Goal: Find specific page/section: Find specific page/section

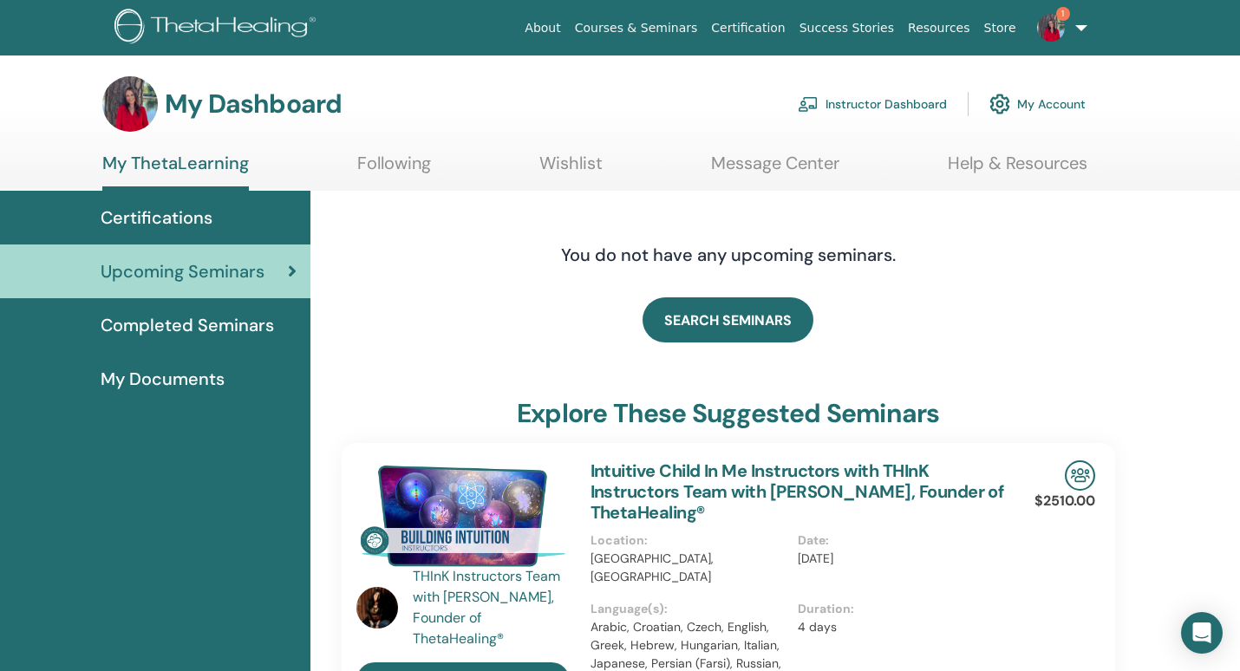
click at [223, 173] on link "My ThetaLearning" at bounding box center [175, 172] width 147 height 38
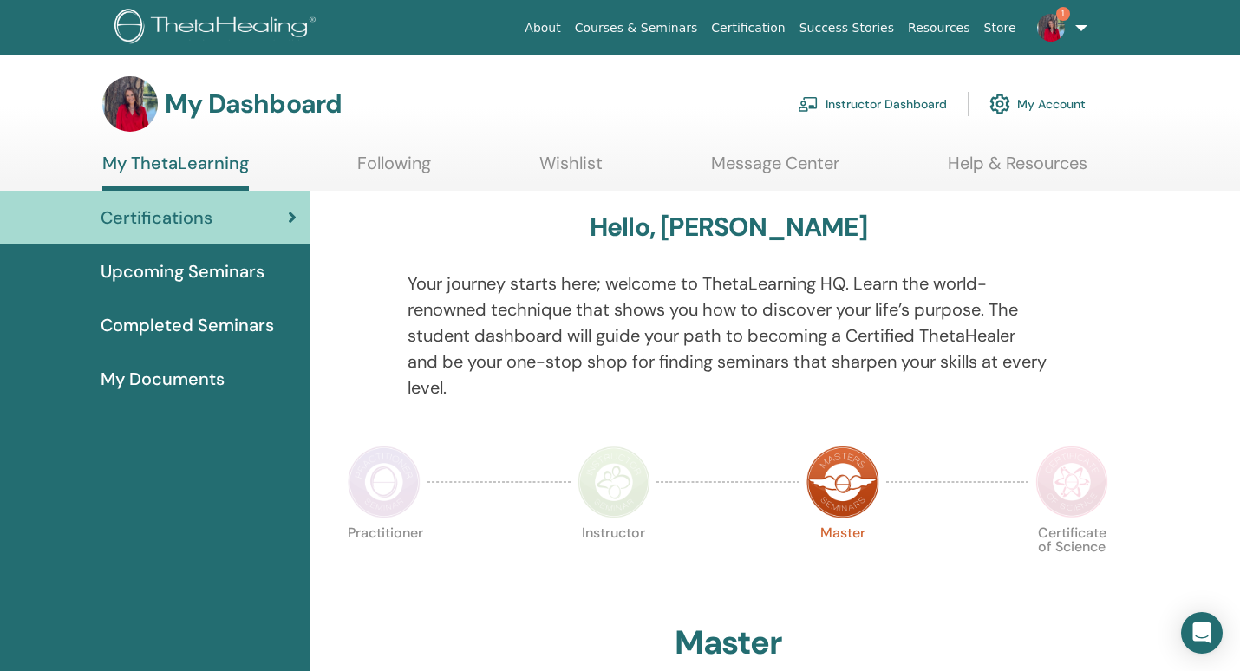
click at [227, 273] on span "Upcoming Seminars" at bounding box center [183, 271] width 164 height 26
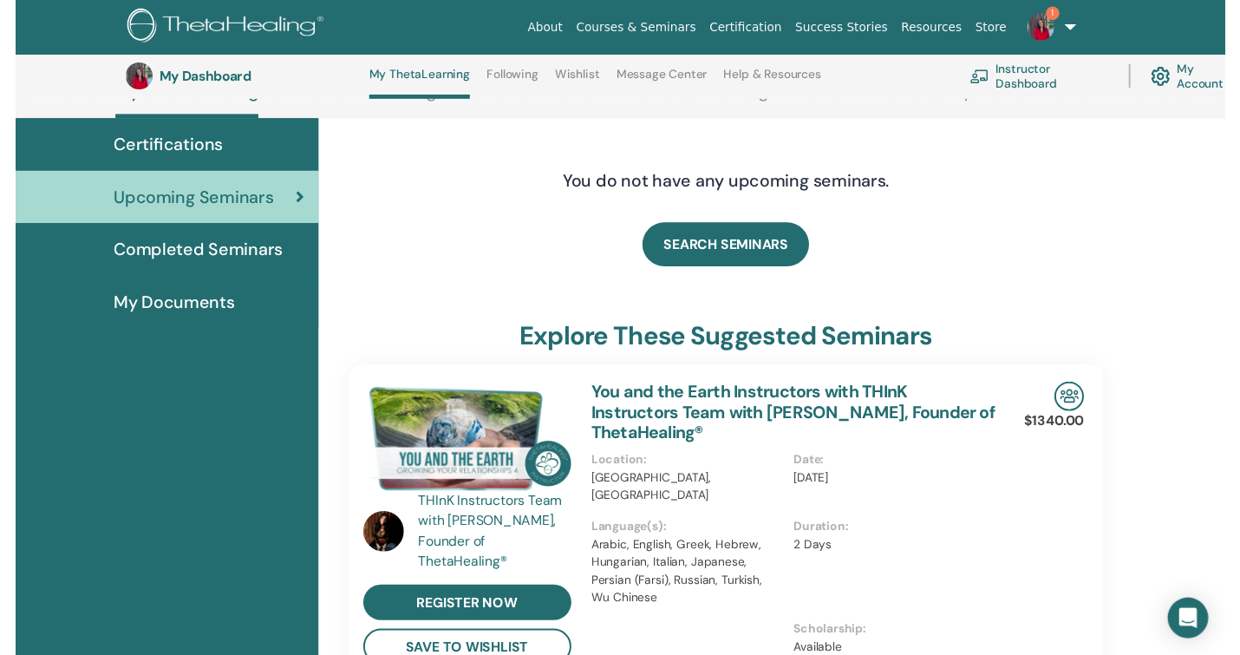
scroll to position [199, 0]
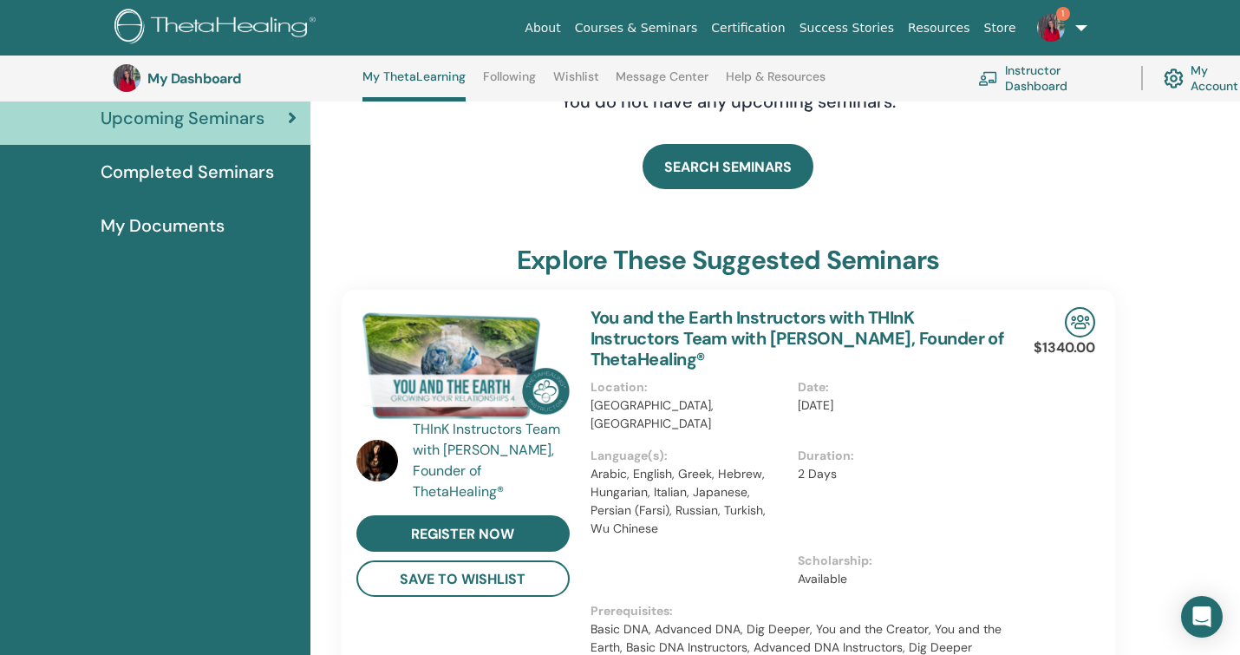
click at [1239, 455] on html "About Courses & Seminars Certification Success Stories Resources Store 1 JG Jod…" at bounding box center [620, 128] width 1240 height 655
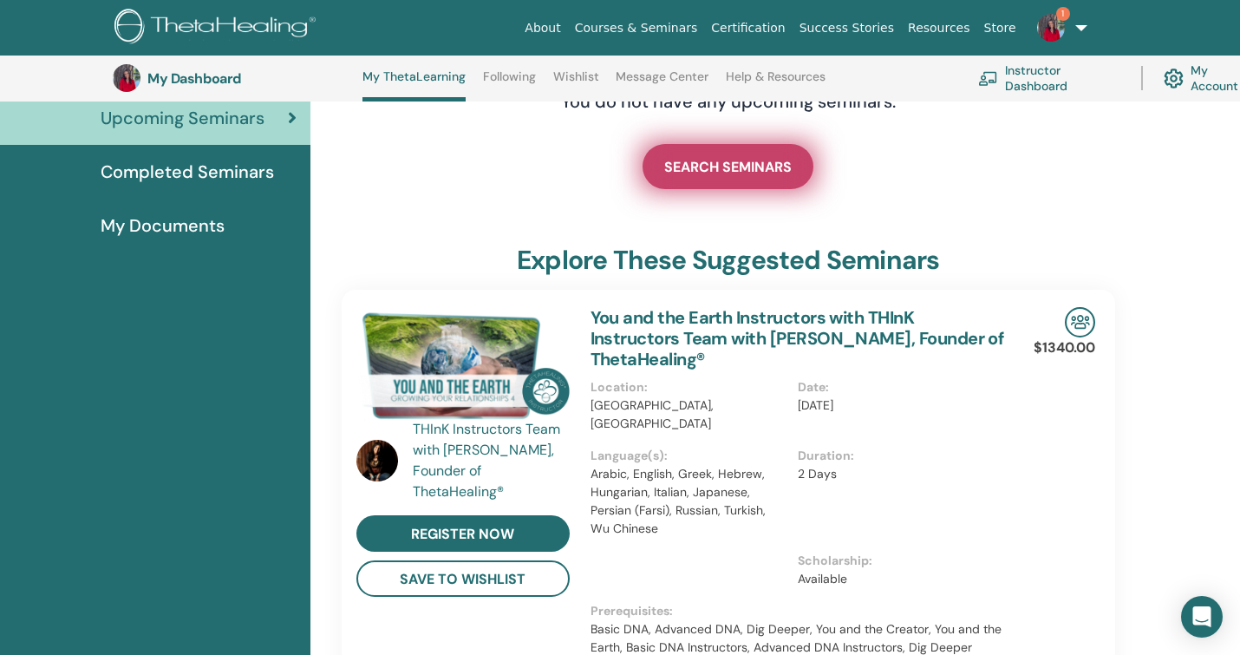
click at [716, 166] on span "SEARCH SEMINARS" at bounding box center [727, 167] width 127 height 18
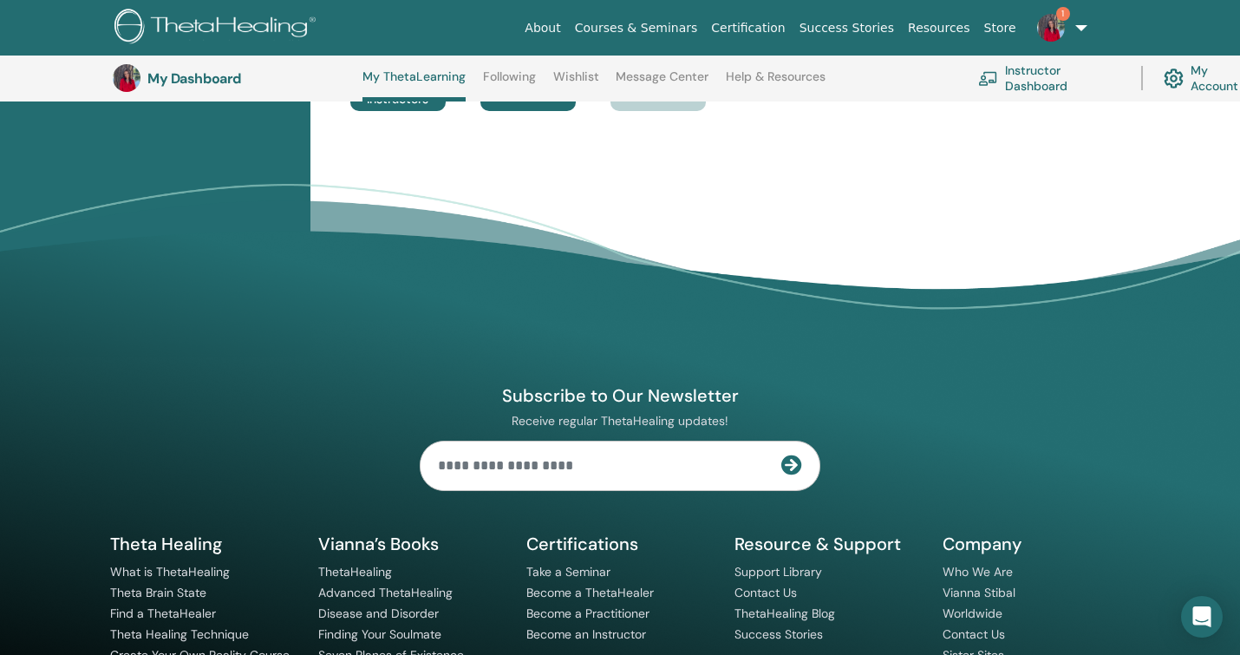
scroll to position [633, 0]
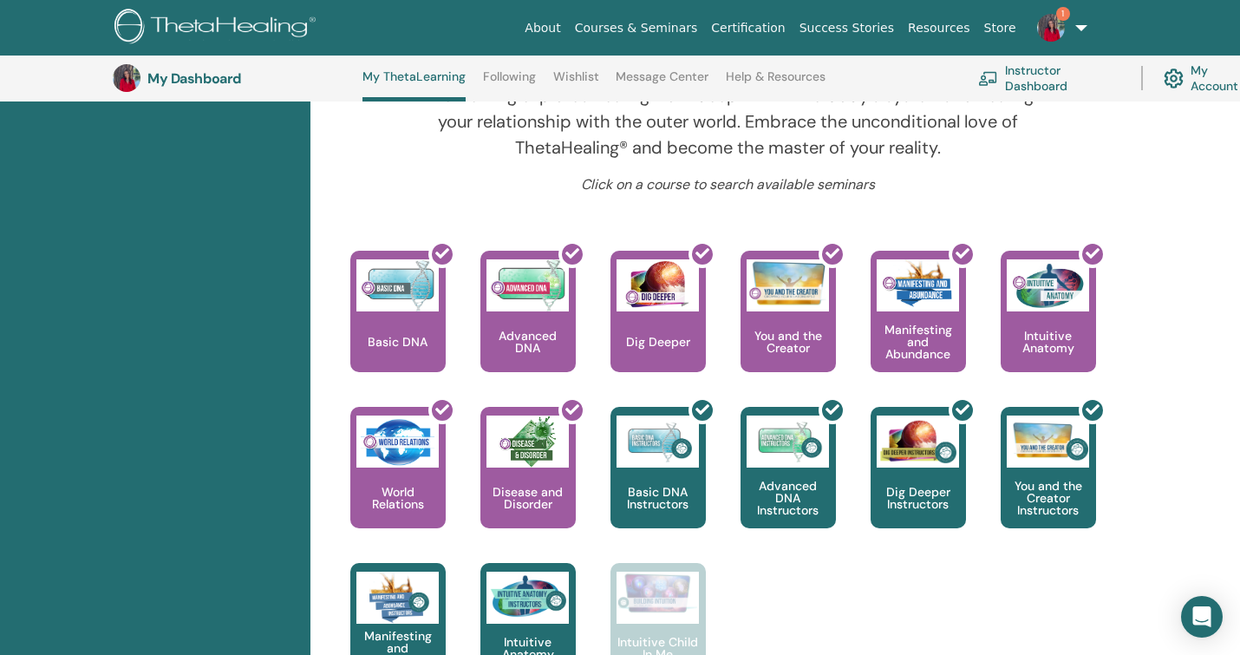
click at [1194, 75] on link "My Account" at bounding box center [1210, 78] width 92 height 38
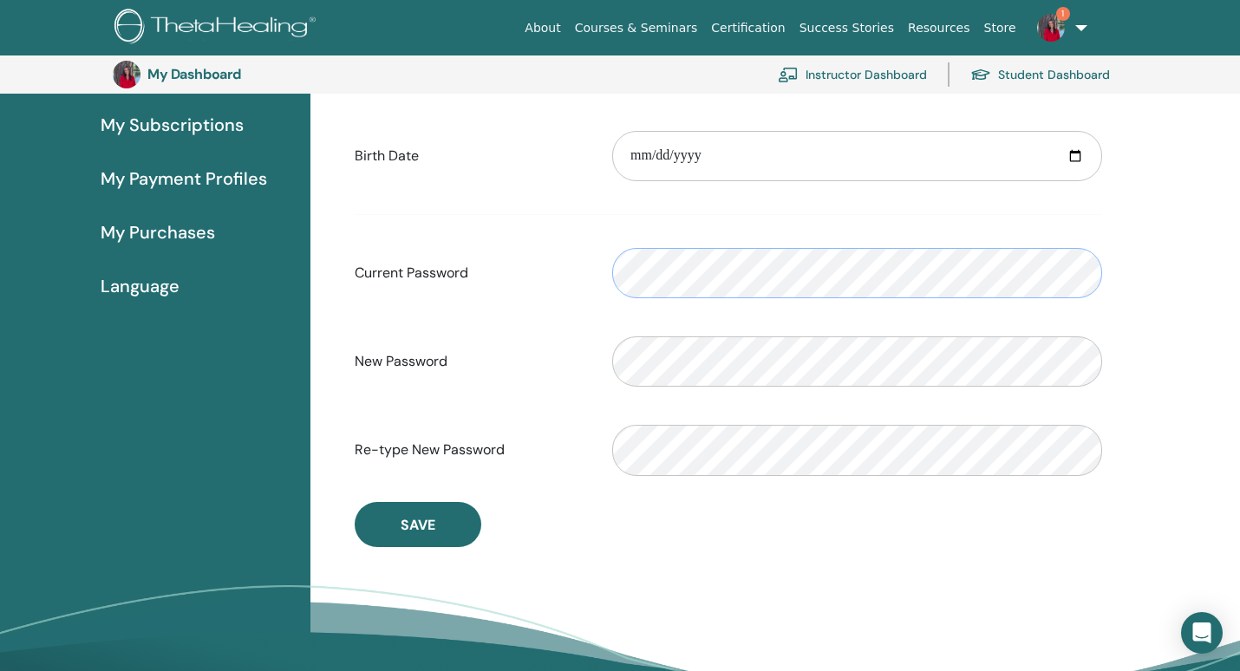
scroll to position [270, 0]
